Goal: Information Seeking & Learning: Learn about a topic

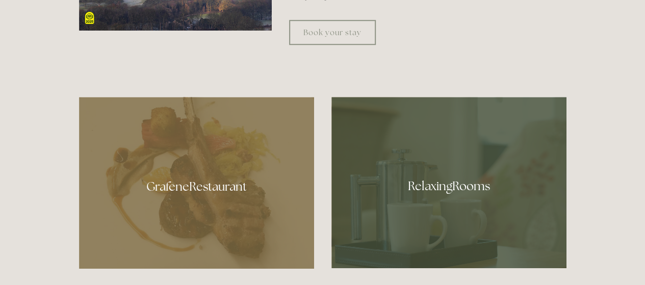
scroll to position [382, 0]
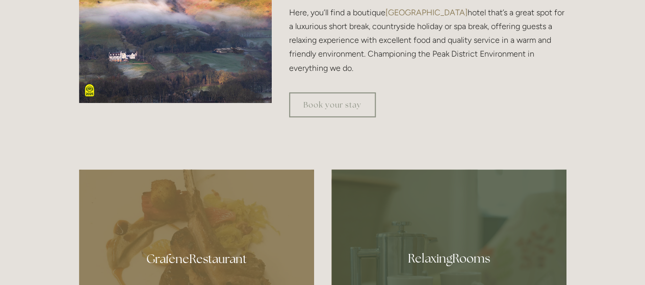
click at [235, 259] on div at bounding box center [196, 255] width 235 height 172
click at [139, 58] on img at bounding box center [175, 6] width 193 height 193
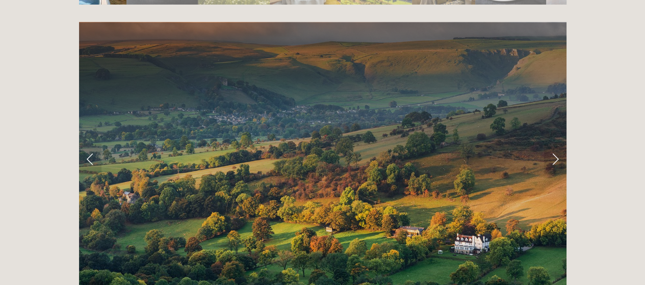
scroll to position [1990, 0]
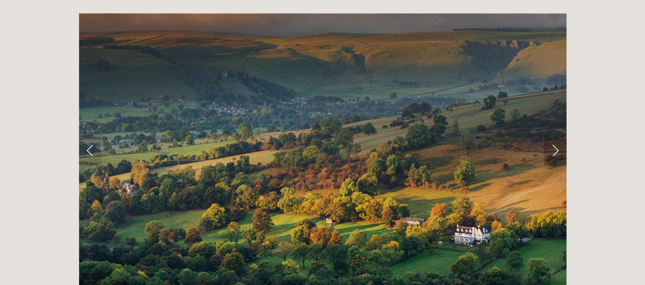
click at [555, 135] on link "Next Slide" at bounding box center [555, 150] width 22 height 31
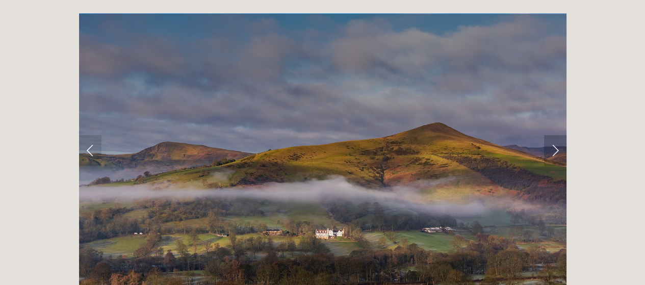
click at [555, 135] on link "Next Slide" at bounding box center [555, 150] width 22 height 31
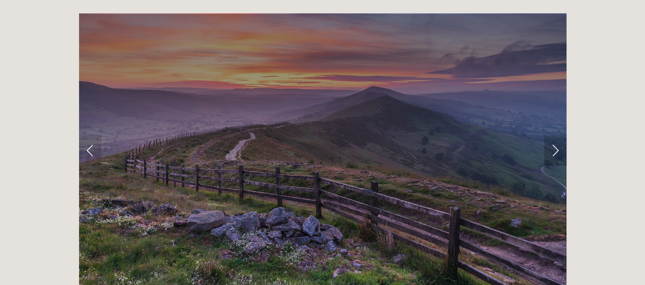
click at [555, 135] on link "Next Slide" at bounding box center [555, 150] width 22 height 31
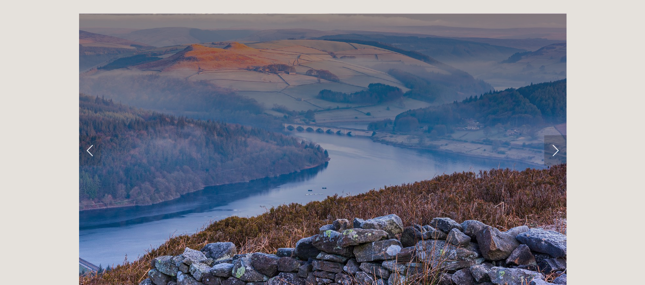
click at [555, 135] on link "Next Slide" at bounding box center [555, 150] width 22 height 31
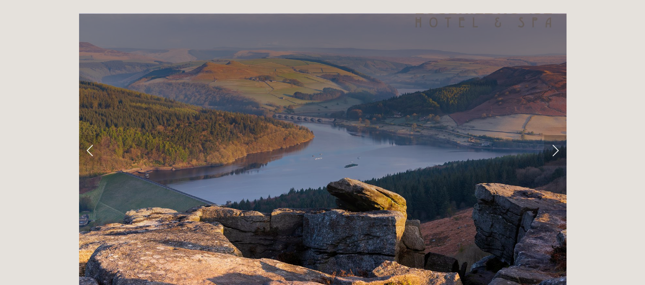
click at [555, 135] on link "Next Slide" at bounding box center [555, 150] width 22 height 31
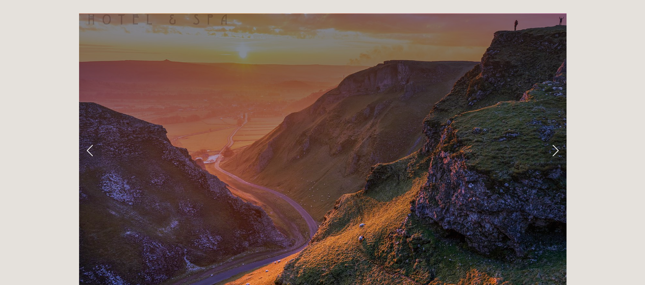
click at [555, 135] on link "Next Slide" at bounding box center [555, 150] width 22 height 31
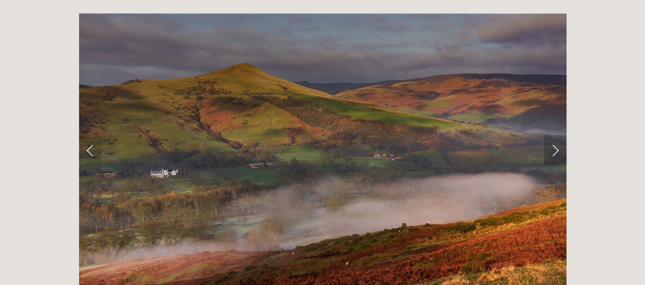
click at [553, 135] on link "Next Slide" at bounding box center [555, 150] width 22 height 31
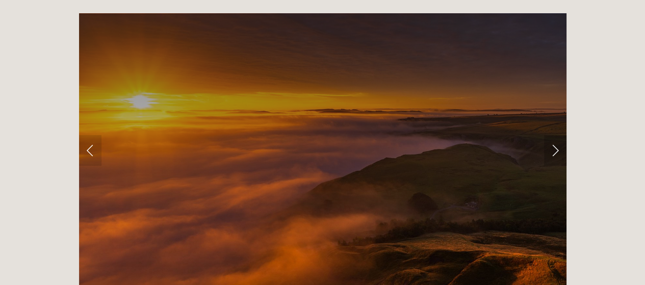
click at [550, 135] on link "Next Slide" at bounding box center [555, 150] width 22 height 31
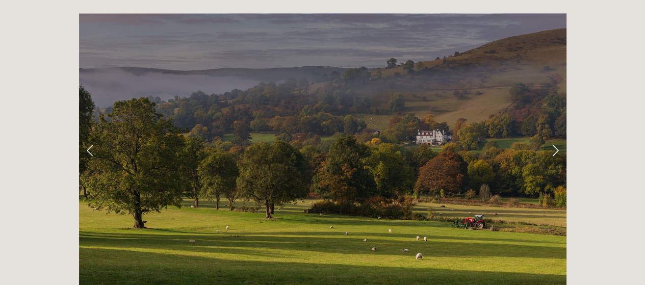
click at [557, 135] on link "Next Slide" at bounding box center [555, 150] width 22 height 31
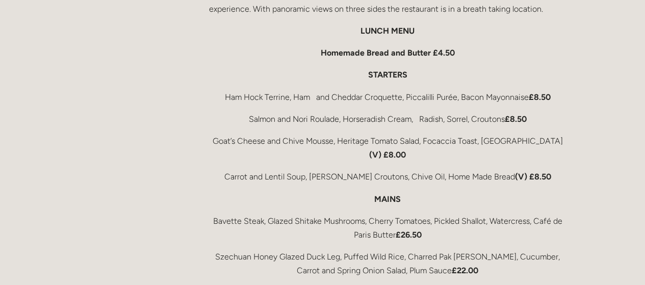
scroll to position [1691, 0]
